Goal: Book appointment/travel/reservation

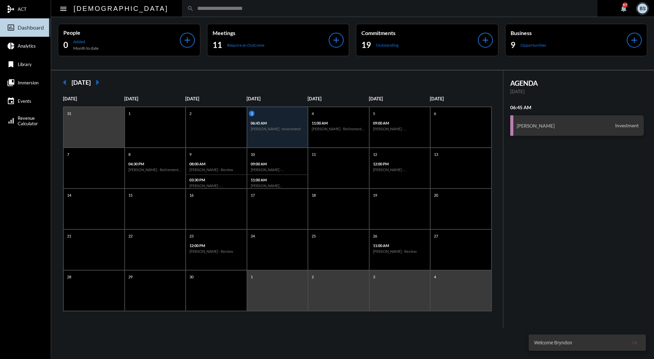
click at [269, 7] on input "text" at bounding box center [393, 8] width 399 height 6
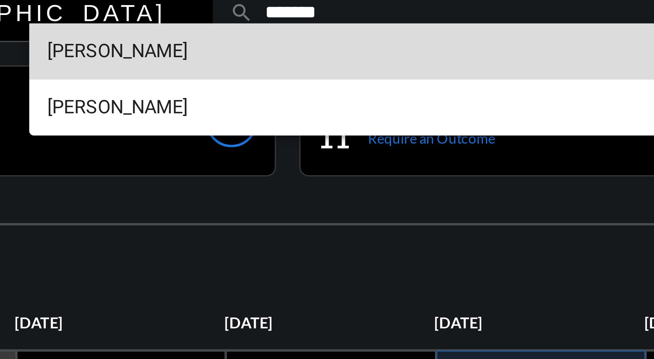
type input "*******"
click at [203, 18] on span "Andrew Scherer" at bounding box center [360, 20] width 453 height 16
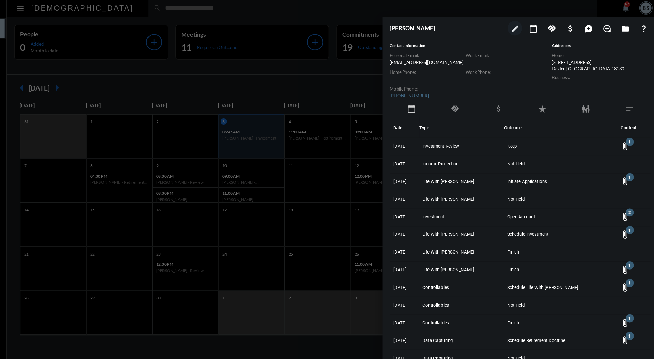
click at [358, 82] on div at bounding box center [327, 179] width 654 height 359
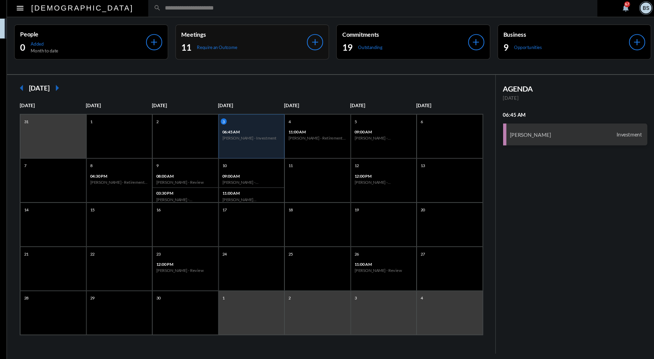
click at [341, 25] on div "Meetings 11 Require an Outcome add" at bounding box center [278, 40] width 142 height 32
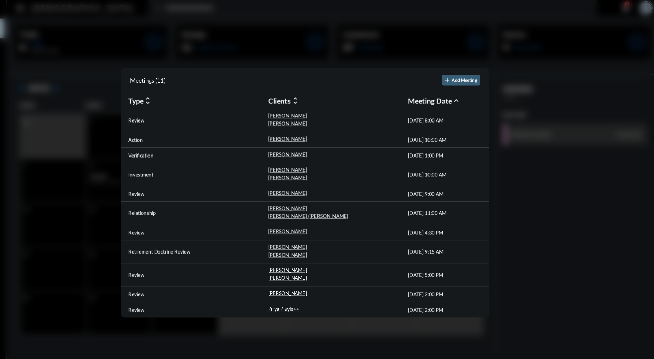
click at [125, 89] on div at bounding box center [327, 179] width 654 height 359
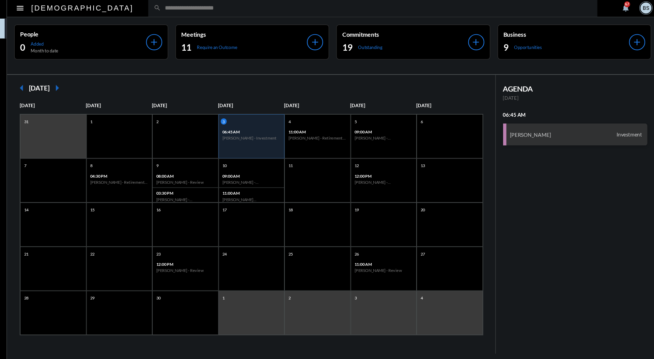
click at [224, 9] on input "text" at bounding box center [393, 8] width 399 height 6
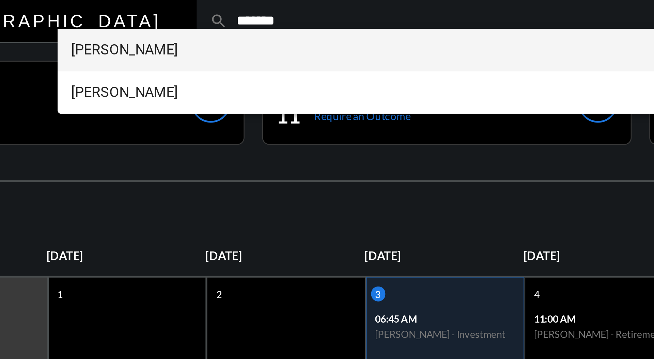
type input "*******"
click at [198, 16] on span "Andrew Scherer" at bounding box center [360, 20] width 453 height 16
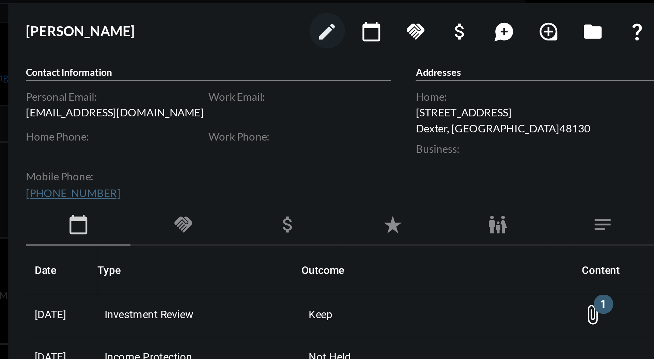
click at [541, 27] on mat-icon "calendar_today" at bounding box center [538, 28] width 8 height 8
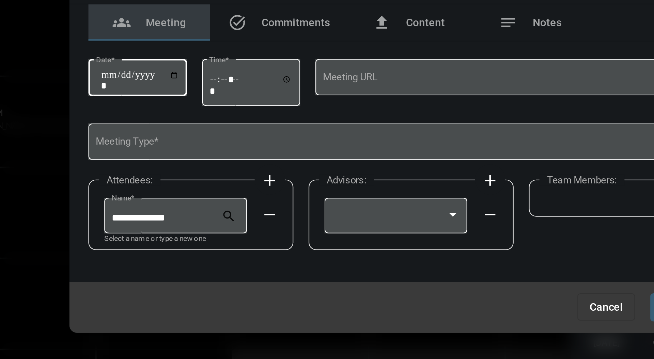
click at [189, 146] on input "Date *" at bounding box center [205, 150] width 35 height 10
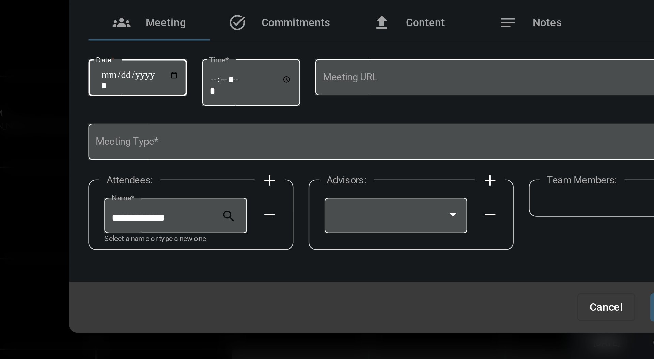
click at [223, 147] on input "Date *" at bounding box center [205, 150] width 35 height 10
type input "**********"
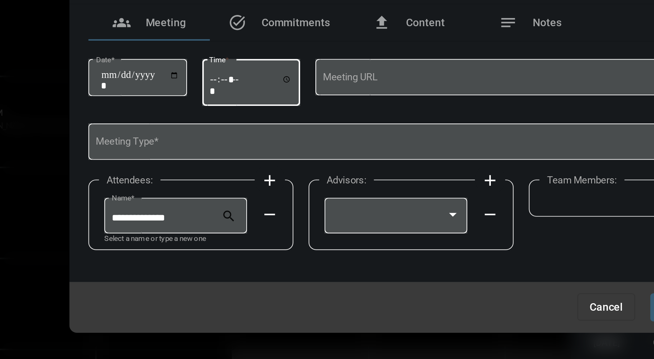
click at [242, 149] on input "Time *" at bounding box center [254, 152] width 37 height 10
type input "*****"
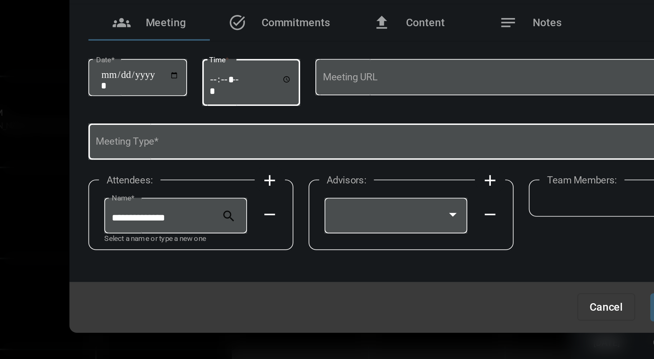
click at [329, 178] on span at bounding box center [324, 178] width 277 height 5
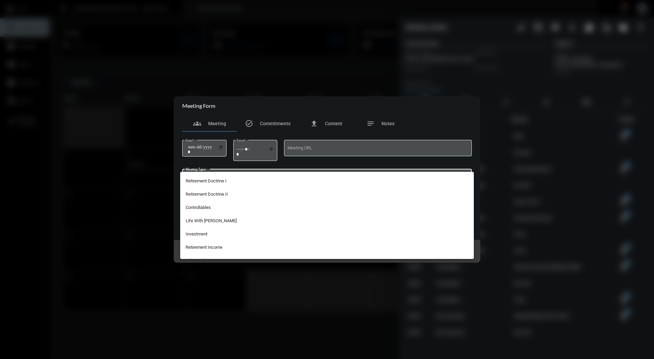
scroll to position [179, 0]
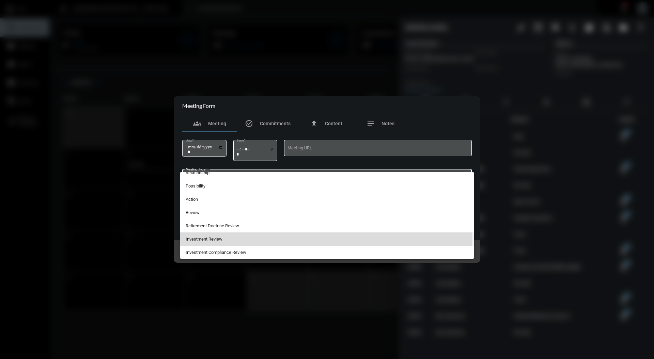
click at [230, 237] on span "Investment Review" at bounding box center [327, 239] width 283 height 13
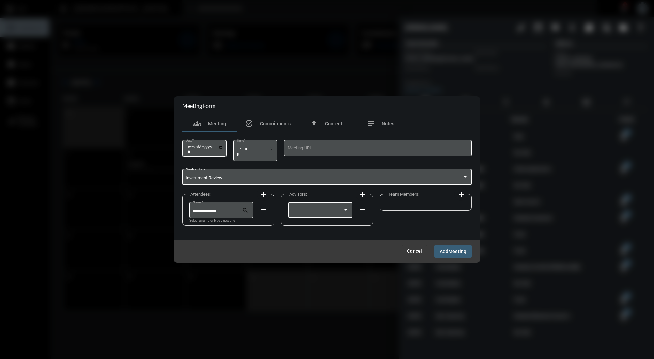
click at [345, 209] on div at bounding box center [346, 209] width 6 height 5
click at [328, 206] on span "Bryndon Skelton" at bounding box center [320, 211] width 58 height 13
click at [459, 194] on mat-icon "add" at bounding box center [461, 194] width 8 height 8
click at [446, 211] on div at bounding box center [445, 209] width 6 height 5
click at [429, 210] on span "Holly Skelton" at bounding box center [419, 211] width 58 height 13
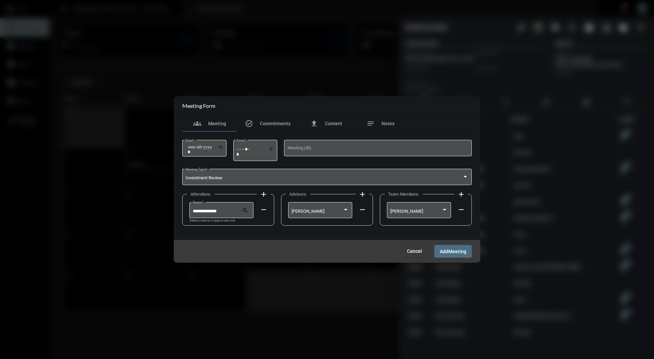
click at [454, 251] on span "Meeting" at bounding box center [457, 251] width 18 height 5
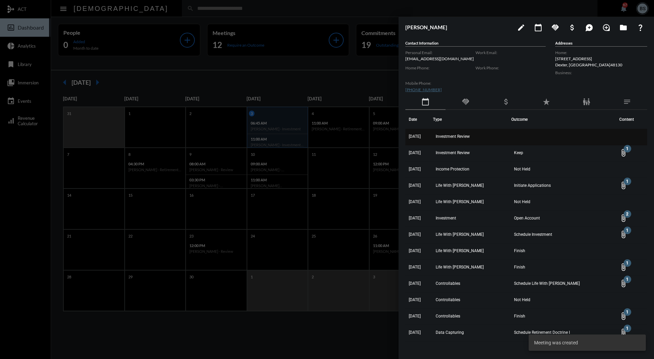
click at [470, 136] on span "Investment Review" at bounding box center [453, 136] width 34 height 5
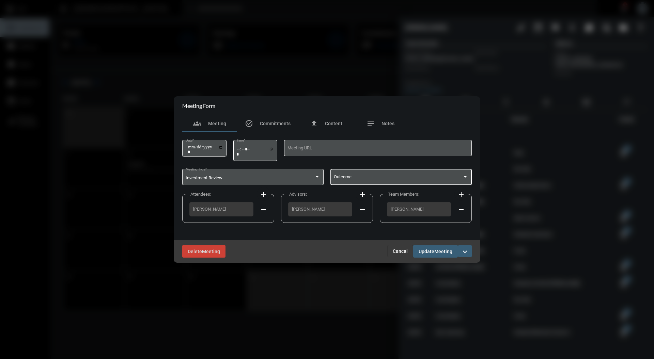
click at [380, 176] on span at bounding box center [398, 178] width 129 height 5
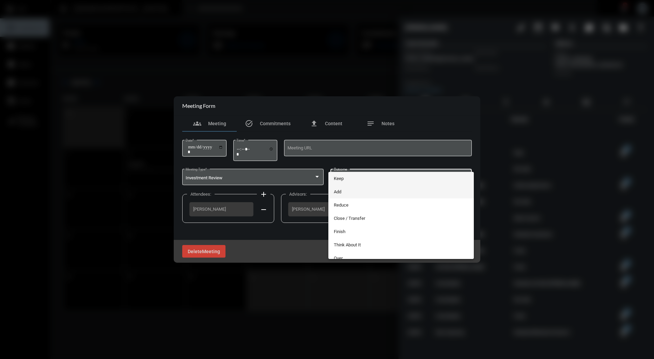
click at [363, 191] on span "Add" at bounding box center [401, 191] width 135 height 13
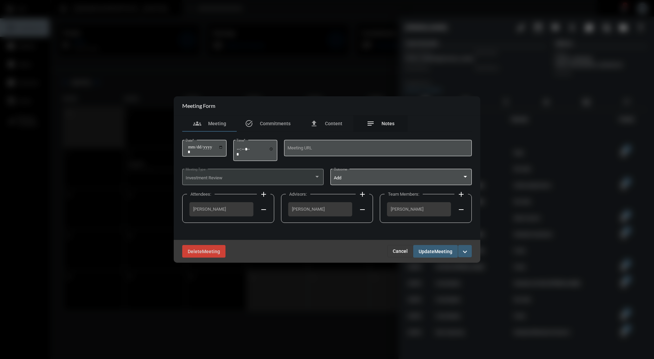
click at [383, 124] on span "Notes" at bounding box center [388, 123] width 13 height 5
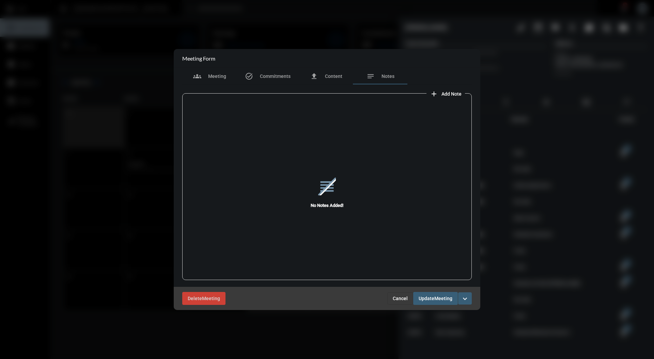
click at [448, 96] on span "Add Note" at bounding box center [452, 93] width 20 height 5
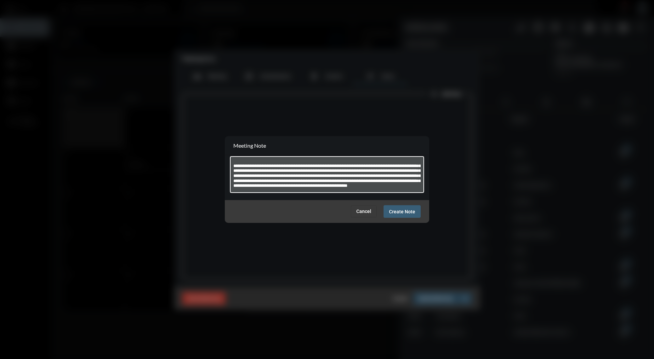
scroll to position [44, 0]
type textarea "**********"
click at [411, 217] on button "Create Note" at bounding box center [402, 211] width 37 height 13
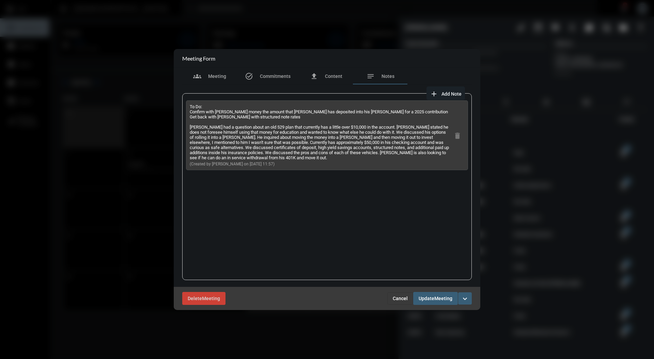
click at [442, 301] on span "Meeting" at bounding box center [443, 298] width 18 height 5
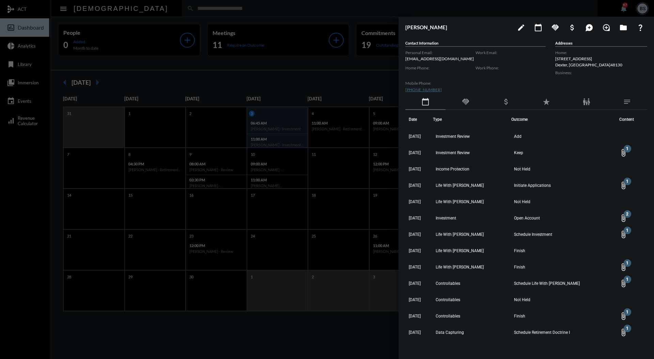
click at [337, 76] on div at bounding box center [327, 179] width 654 height 359
